Goal: Task Accomplishment & Management: Complete application form

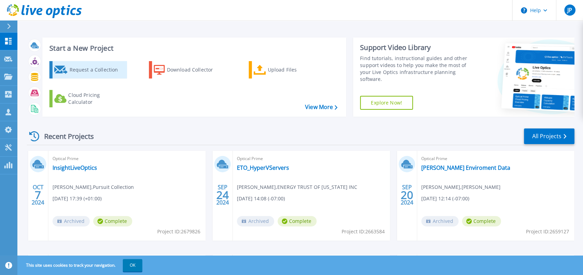
click at [87, 71] on div "Request a Collection" at bounding box center [97, 70] width 56 height 14
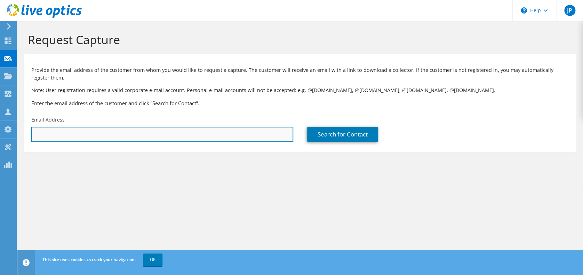
click at [89, 137] on input "text" at bounding box center [162, 134] width 262 height 15
paste input "aeidson@dnaz.org"
type input "aeidson@dnaz.org"
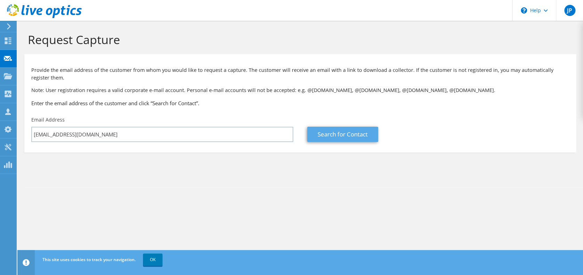
click at [340, 133] on link "Search for Contact" at bounding box center [342, 134] width 71 height 15
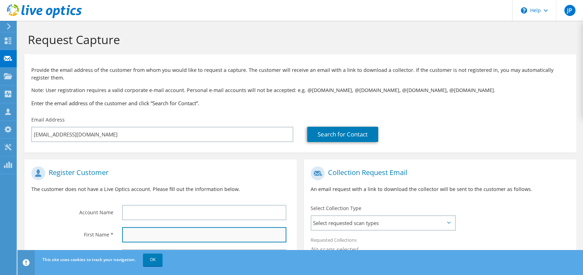
click at [154, 242] on input "text" at bounding box center [204, 234] width 164 height 15
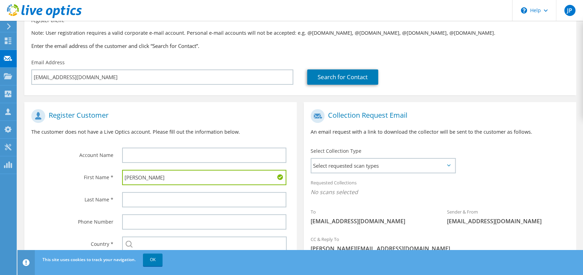
scroll to position [60, 0]
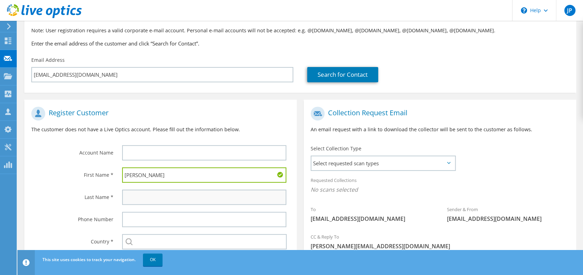
type input "Andrew"
click at [162, 197] on input "text" at bounding box center [204, 197] width 164 height 15
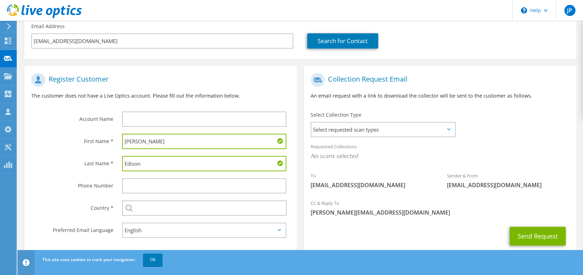
scroll to position [113, 0]
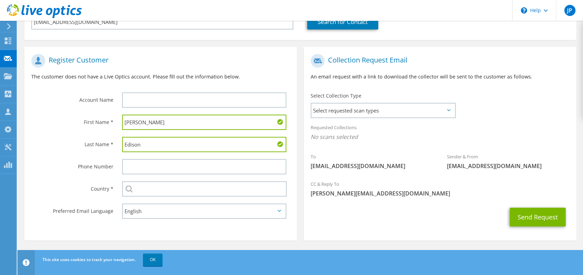
type input "Edison"
click at [161, 102] on input "text" at bounding box center [204, 100] width 164 height 15
type input "DNAZ"
click at [441, 111] on span "Select requested scan types" at bounding box center [383, 111] width 144 height 14
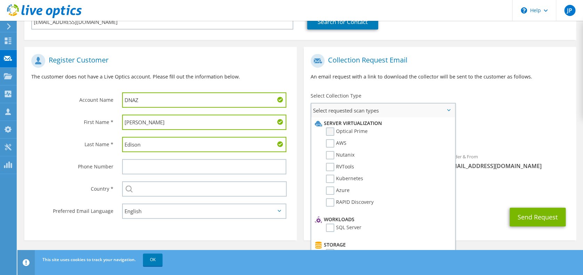
click at [333, 130] on label "Optical Prime" at bounding box center [347, 132] width 42 height 8
click at [0, 0] on input "Optical Prime" at bounding box center [0, 0] width 0 height 0
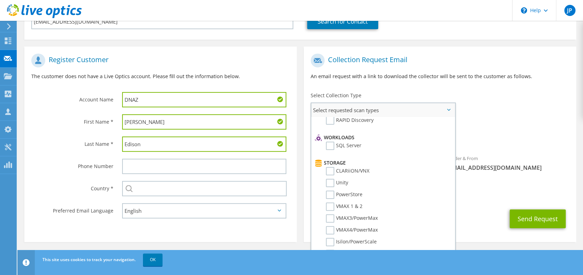
scroll to position [83, 0]
click at [519, 131] on div "Requested Collections No scans selected Optical Prime" at bounding box center [440, 134] width 272 height 28
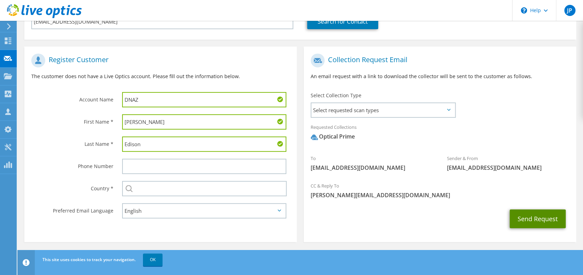
click at [528, 218] on button "Send Request" at bounding box center [537, 219] width 56 height 19
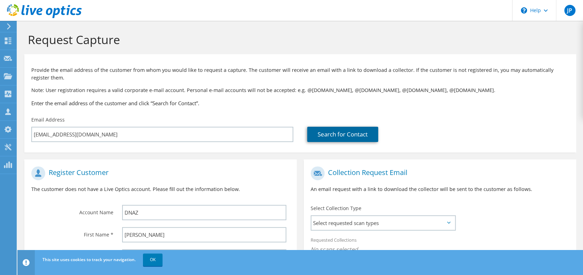
click at [334, 137] on link "Search for Contact" at bounding box center [342, 134] width 71 height 15
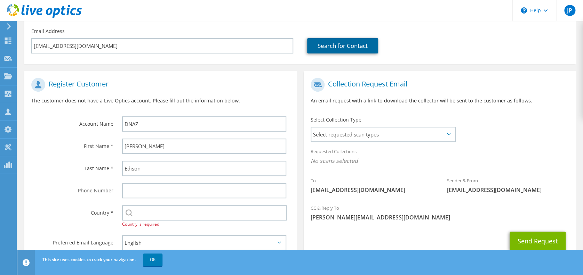
scroll to position [113, 0]
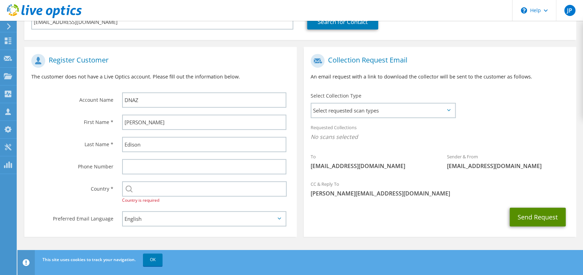
click at [529, 210] on button "Send Request" at bounding box center [537, 217] width 56 height 19
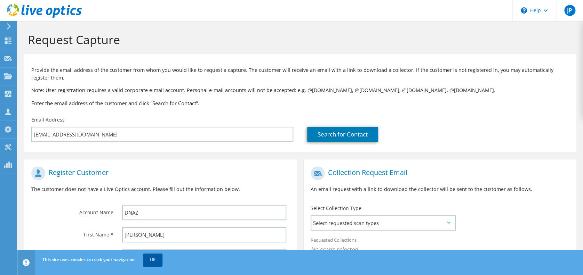
click at [150, 260] on link "OK" at bounding box center [152, 260] width 19 height 13
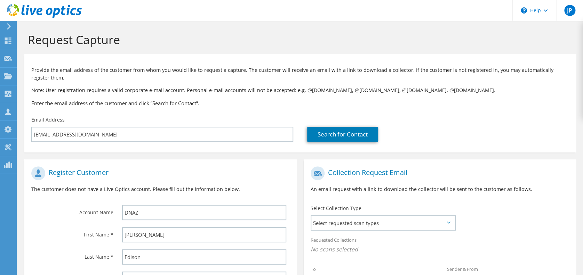
click at [292, 174] on div "Register Customer The customer does not have a Live Optics account. Please fill…" at bounding box center [160, 182] width 272 height 39
click at [337, 135] on link "Search for Contact" at bounding box center [342, 134] width 71 height 15
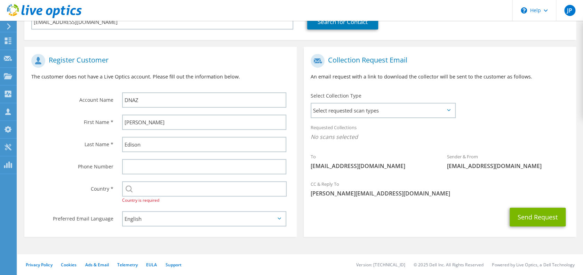
scroll to position [113, 0]
click at [440, 114] on span "Select requested scan types" at bounding box center [383, 111] width 144 height 14
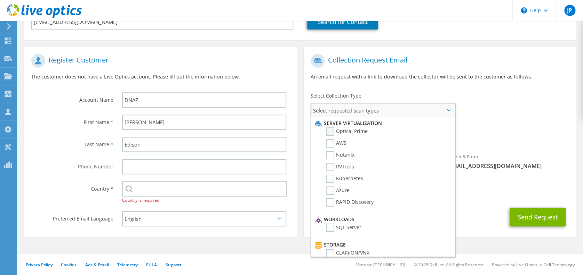
click at [331, 129] on label "Optical Prime" at bounding box center [347, 132] width 42 height 8
click at [0, 0] on input "Optical Prime" at bounding box center [0, 0] width 0 height 0
click at [524, 111] on div "To aeidson@dnaz.org Sender & From liveoptics@liveoptics.com" at bounding box center [440, 114] width 272 height 129
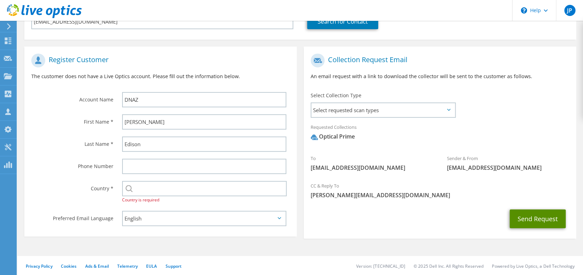
click at [543, 212] on button "Send Request" at bounding box center [537, 219] width 56 height 19
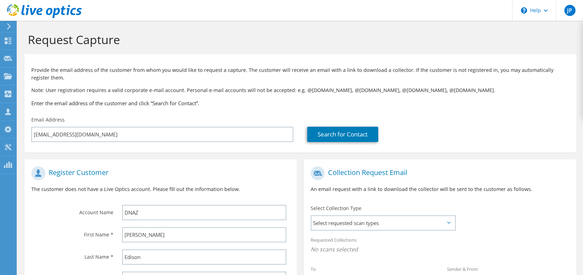
scroll to position [113, 0]
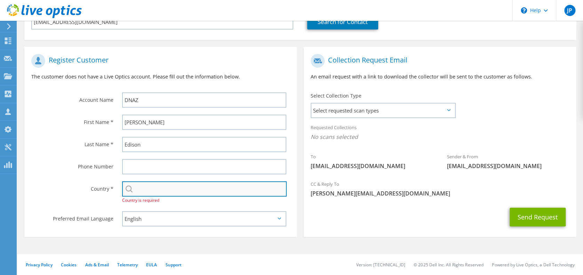
click at [265, 188] on input "text" at bounding box center [204, 189] width 164 height 15
type input "[GEOGRAPHIC_DATA]"
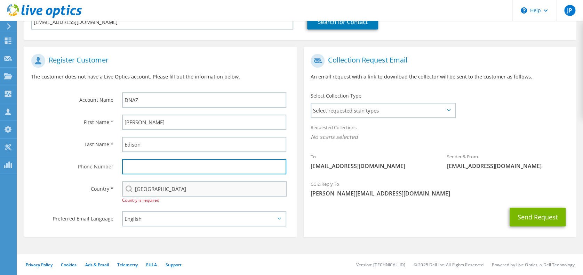
type input "1847778188"
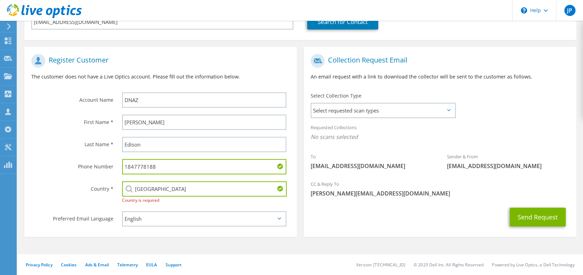
drag, startPoint x: 194, startPoint y: 167, endPoint x: 115, endPoint y: 135, distance: 85.3
click at [115, 135] on section "Register Customer The customer does not have a Live Optics account. Please fill…" at bounding box center [160, 142] width 272 height 190
click at [23, 126] on div "Register Customer The customer does not have a Live Optics account. Please fill…" at bounding box center [160, 144] width 279 height 194
click at [536, 214] on button "Send Request" at bounding box center [537, 217] width 56 height 19
